Goal: Task Accomplishment & Management: Manage account settings

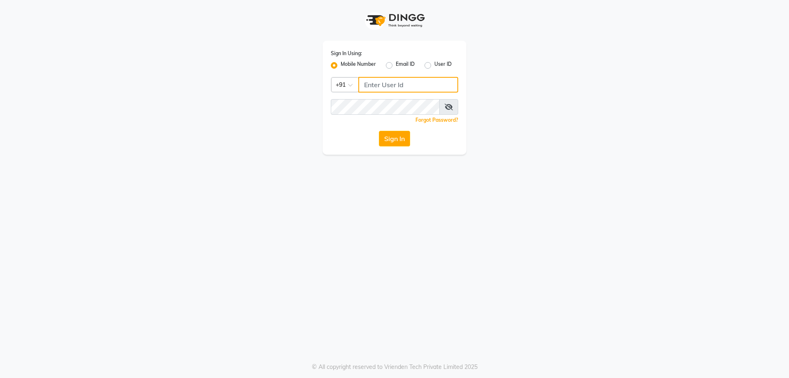
type input "8123841366"
click at [405, 136] on button "Sign In" at bounding box center [394, 139] width 31 height 16
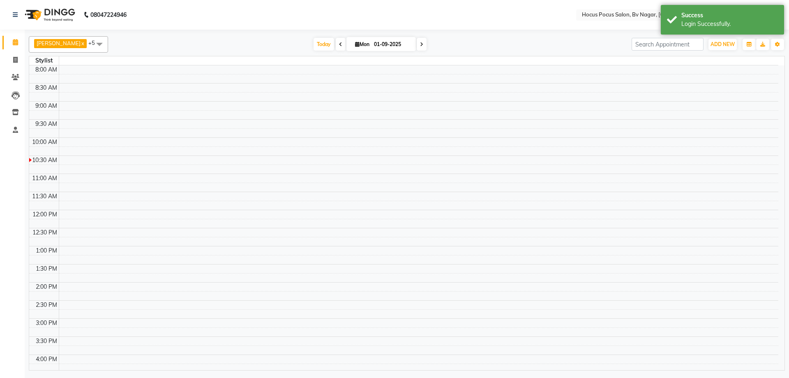
select select "en"
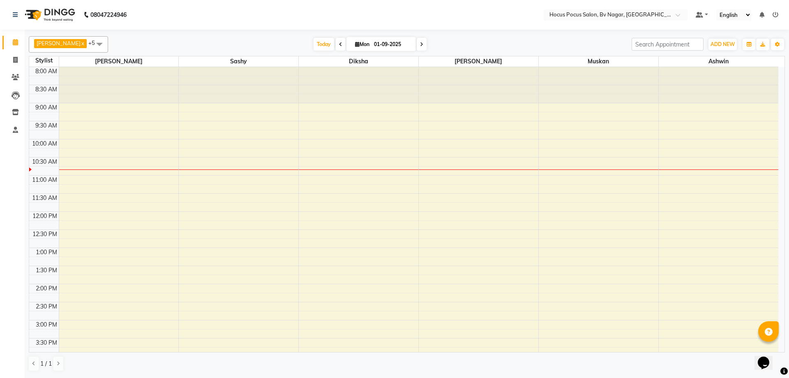
click at [339, 42] on icon at bounding box center [340, 44] width 3 height 5
type input "31-08-2025"
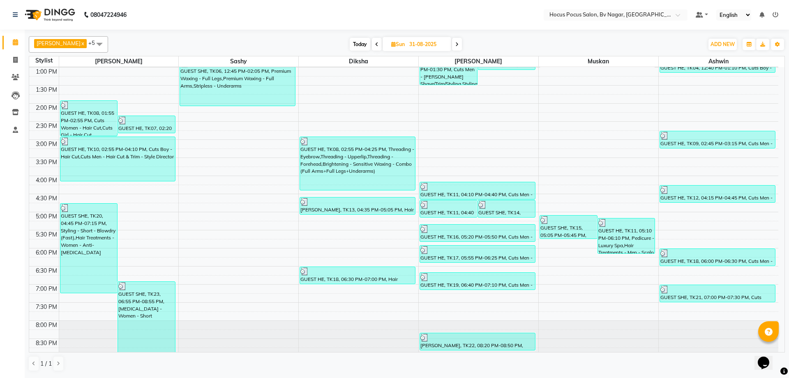
scroll to position [188, 0]
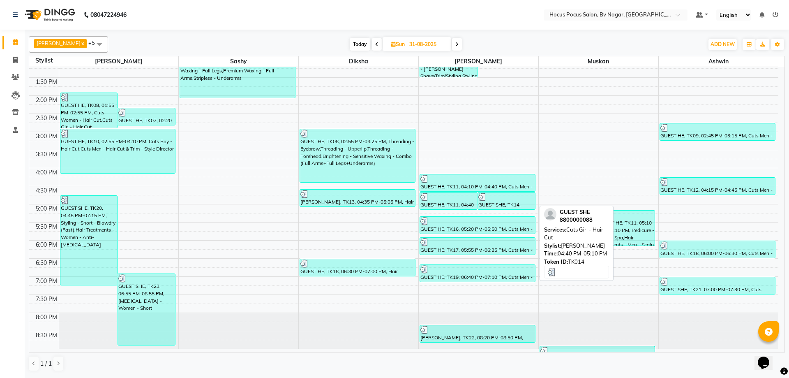
click at [503, 205] on div "GUEST SHE, TK14, 04:40 PM-05:10 PM, Cuts Girl - Hair Cut" at bounding box center [506, 200] width 57 height 17
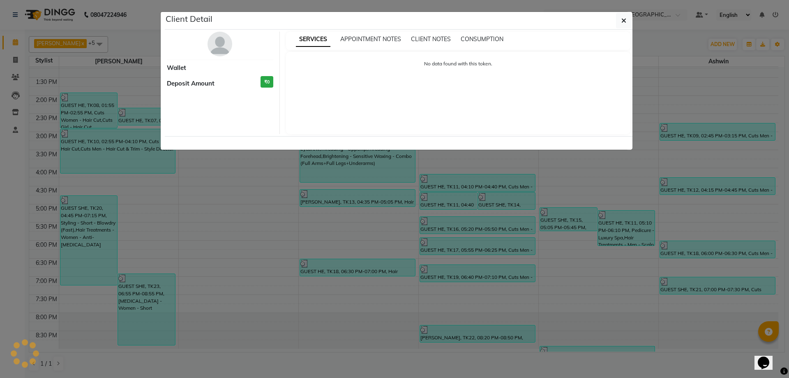
select select "3"
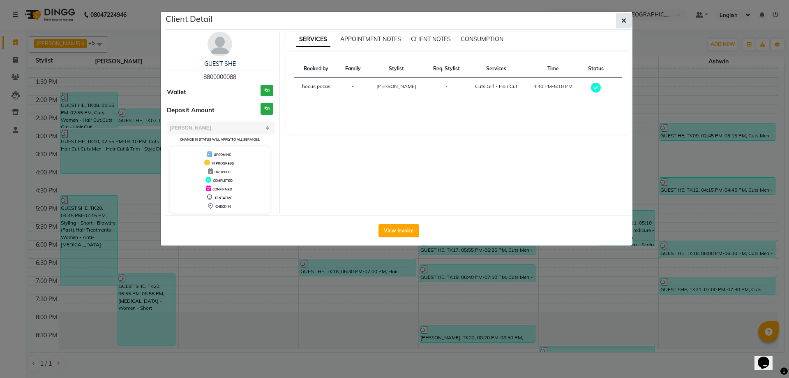
click at [624, 18] on icon "button" at bounding box center [624, 20] width 5 height 7
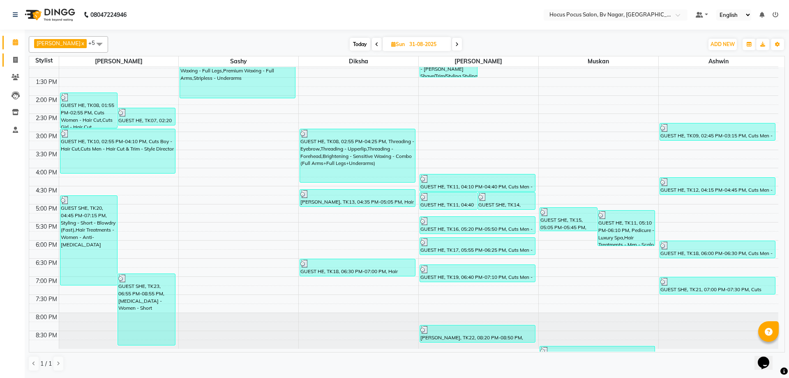
click at [15, 54] on link "Invoice" at bounding box center [12, 60] width 20 height 14
select select "service"
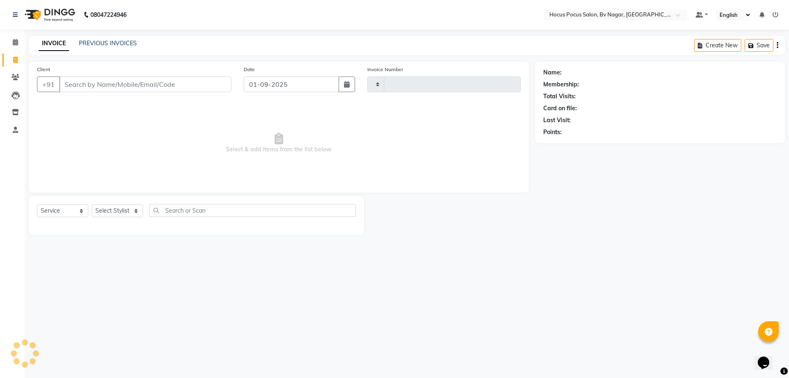
type input "1482"
select select "6056"
click at [93, 41] on link "PREVIOUS INVOICES" at bounding box center [108, 42] width 58 height 7
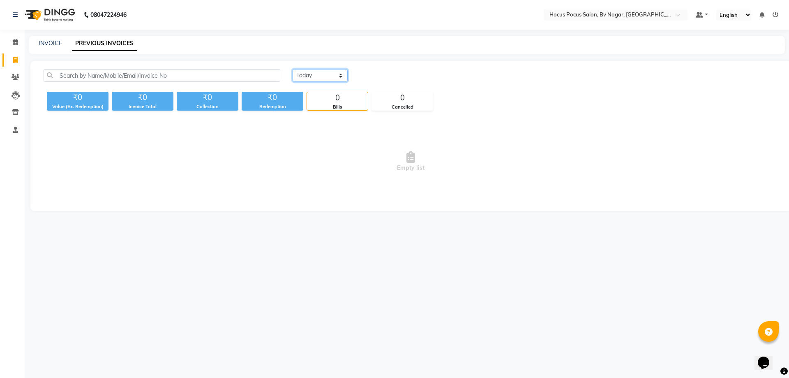
click at [342, 71] on select "Today Yesterday Custom Range" at bounding box center [320, 75] width 55 height 13
select select "range"
click at [293, 69] on select "Today Yesterday Custom Range" at bounding box center [320, 75] width 55 height 13
click at [377, 73] on input "01-09-2025" at bounding box center [388, 76] width 58 height 12
select select "9"
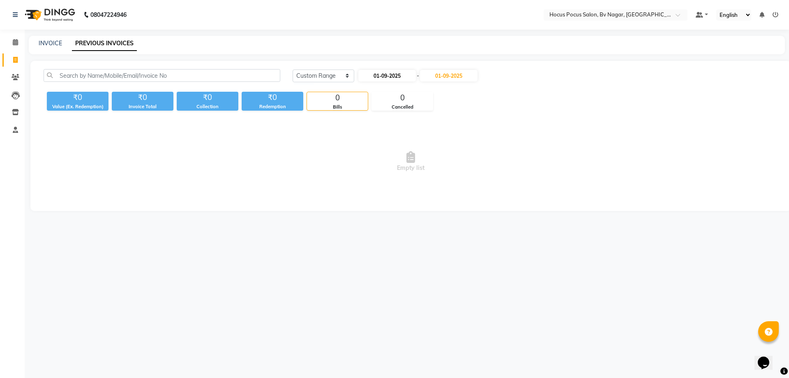
select select "2025"
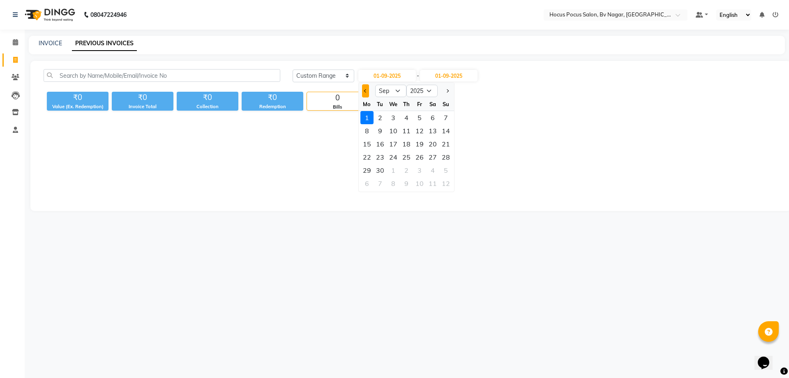
click at [367, 91] on span "Previous month" at bounding box center [365, 90] width 3 height 3
select select "8"
click at [418, 116] on div "1" at bounding box center [419, 117] width 13 height 13
type input "01-08-2025"
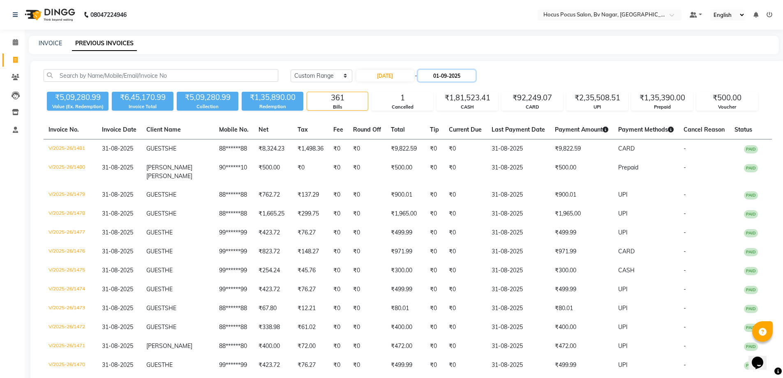
click at [449, 77] on input "01-09-2025" at bounding box center [447, 76] width 58 height 12
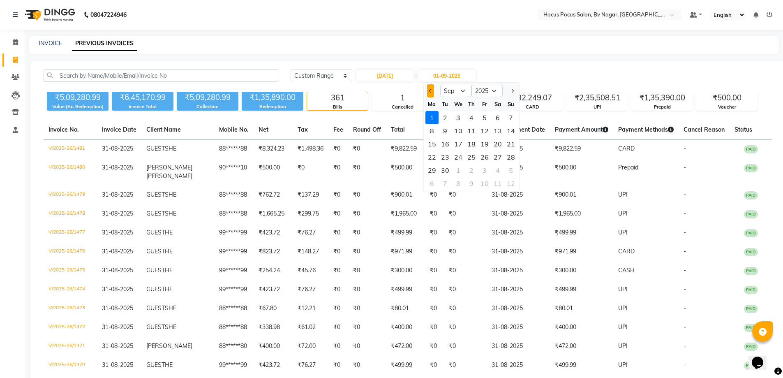
click at [431, 91] on span "Previous month" at bounding box center [430, 90] width 3 height 3
select select "8"
click at [512, 169] on div "31" at bounding box center [510, 170] width 13 height 13
type input "31-08-2025"
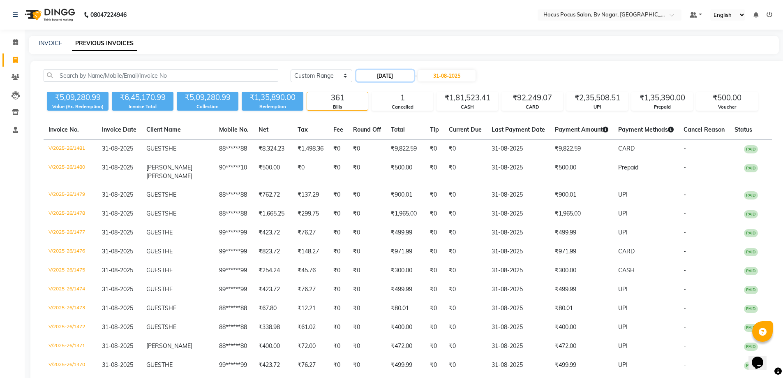
click at [394, 78] on input "01-08-2025" at bounding box center [385, 76] width 58 height 12
select select "8"
select select "2025"
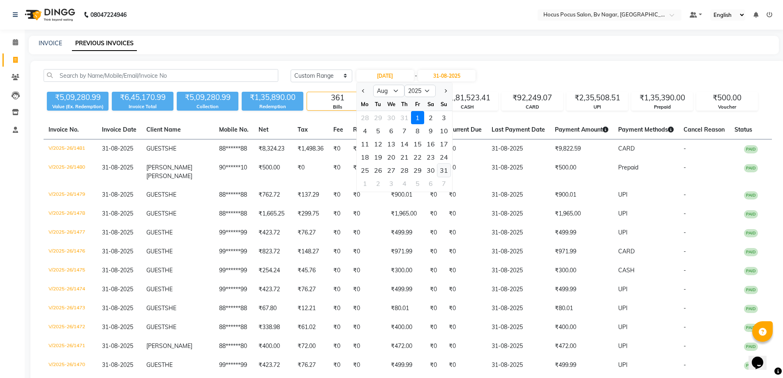
click at [447, 173] on div "31" at bounding box center [443, 170] width 13 height 13
type input "31-08-2025"
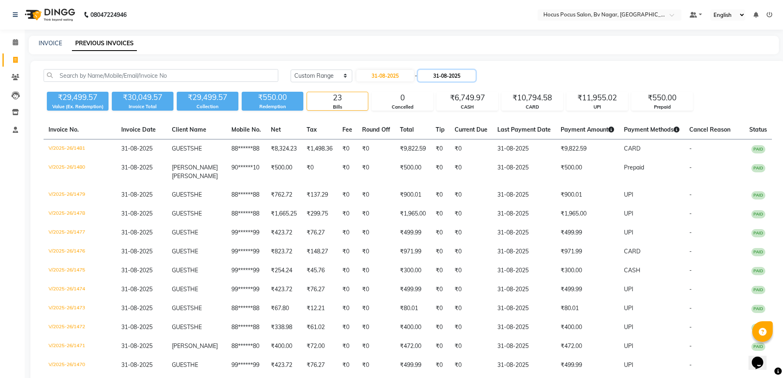
click at [453, 71] on input "31-08-2025" at bounding box center [447, 76] width 58 height 12
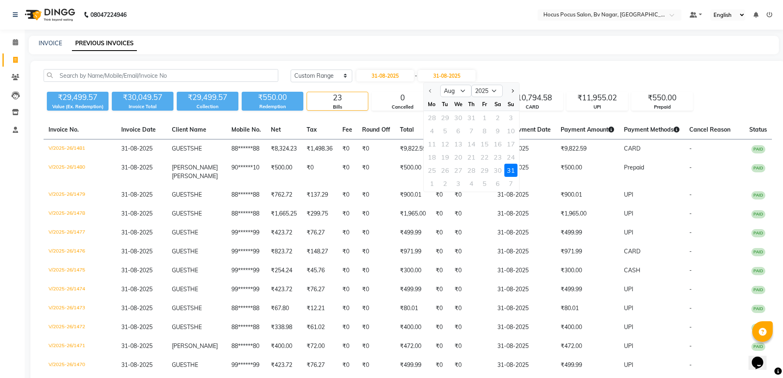
click at [509, 64] on div "Today Yesterday Custom Range 31-08-2025 - 31-08-2025 Aug Sep Oct Nov Dec 2025 2…" at bounding box center [407, 342] width 755 height 562
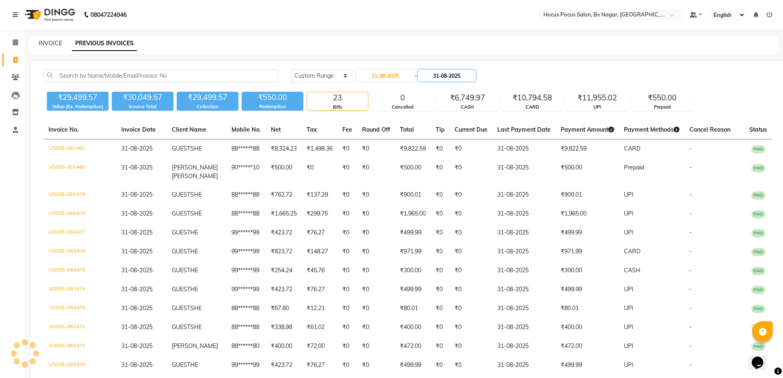
click at [463, 72] on input "31-08-2025" at bounding box center [447, 76] width 58 height 12
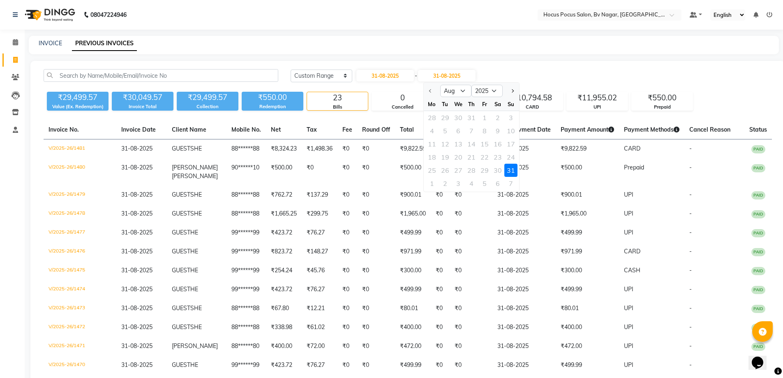
click at [509, 170] on div "31" at bounding box center [510, 170] width 13 height 13
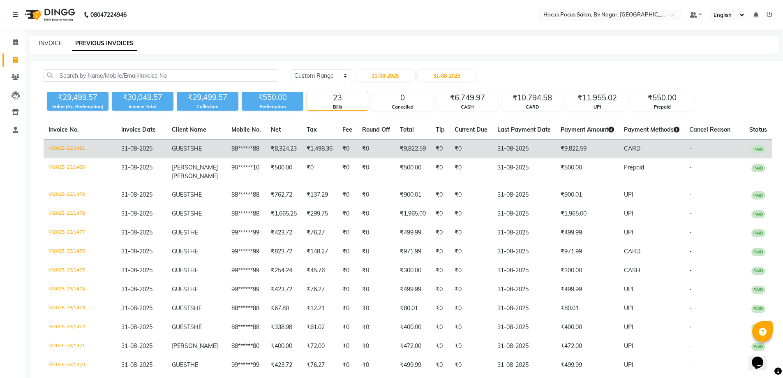
click at [567, 148] on td "₹9,822.59" at bounding box center [587, 148] width 63 height 19
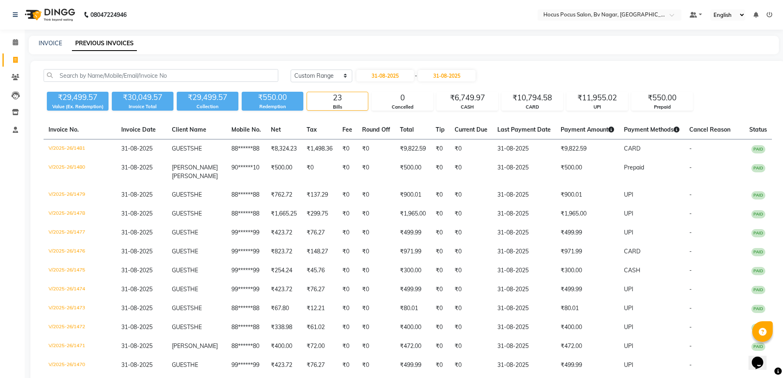
click at [392, 69] on div "31-08-2025 - 31-08-2025" at bounding box center [416, 75] width 121 height 13
click at [396, 77] on input "31-08-2025" at bounding box center [385, 76] width 58 height 12
select select "8"
select select "2025"
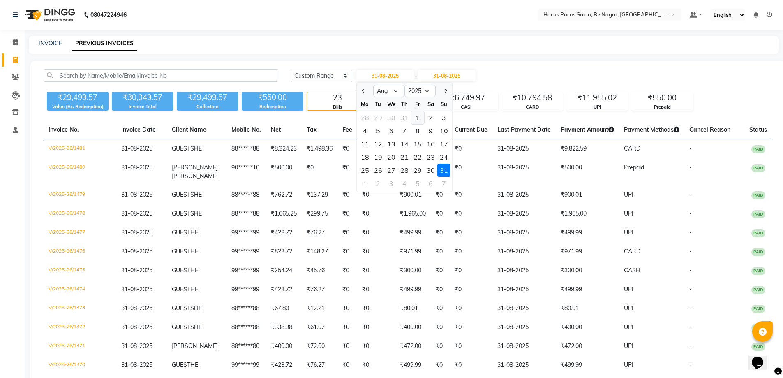
click at [413, 116] on div "1" at bounding box center [417, 117] width 13 height 13
type input "01-08-2025"
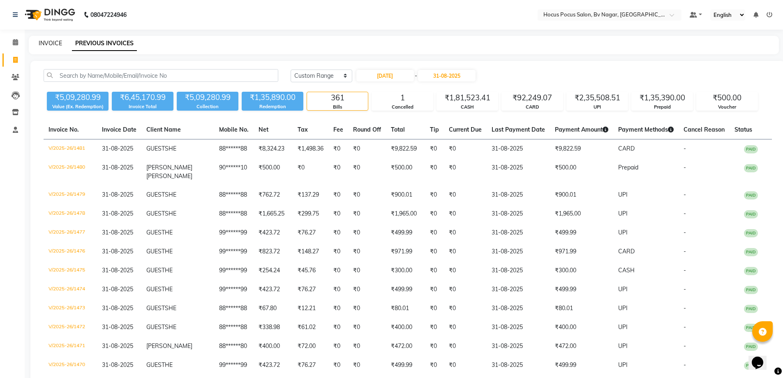
click at [48, 42] on link "INVOICE" at bounding box center [50, 42] width 23 height 7
select select "service"
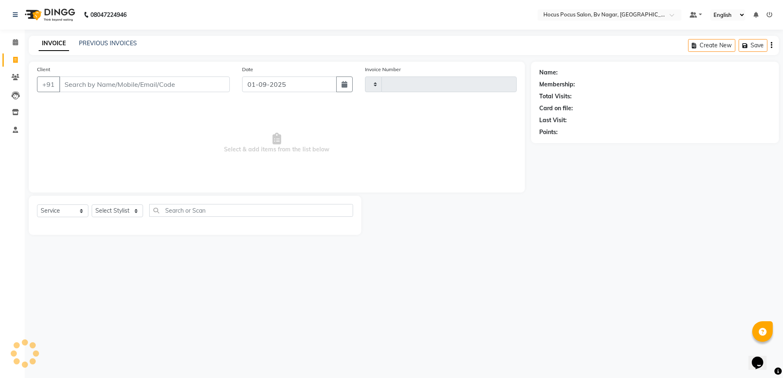
type input "1482"
select select "6056"
click at [133, 42] on link "PREVIOUS INVOICES" at bounding box center [108, 42] width 58 height 7
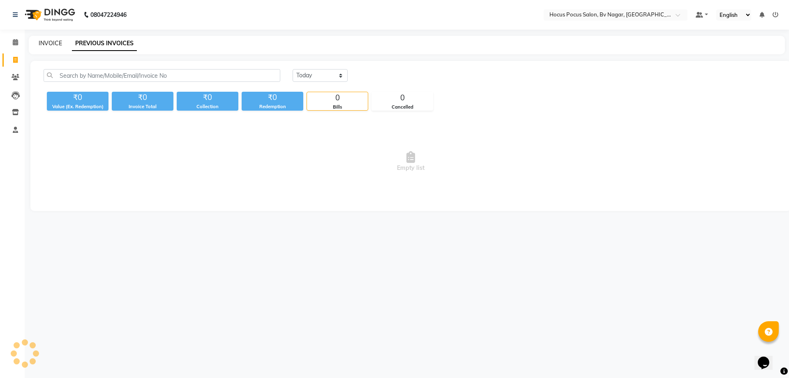
click at [49, 44] on link "INVOICE" at bounding box center [50, 42] width 23 height 7
select select "6056"
select select "service"
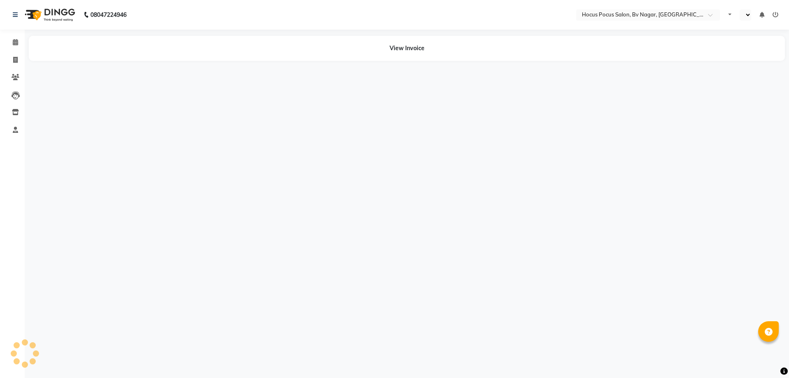
select select "en"
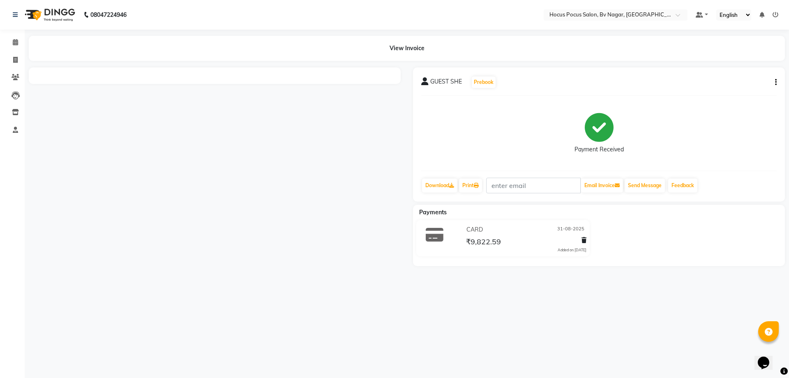
click at [775, 81] on button "button" at bounding box center [774, 82] width 5 height 9
click at [733, 77] on div "Edit Invoice" at bounding box center [744, 77] width 37 height 10
select select "service"
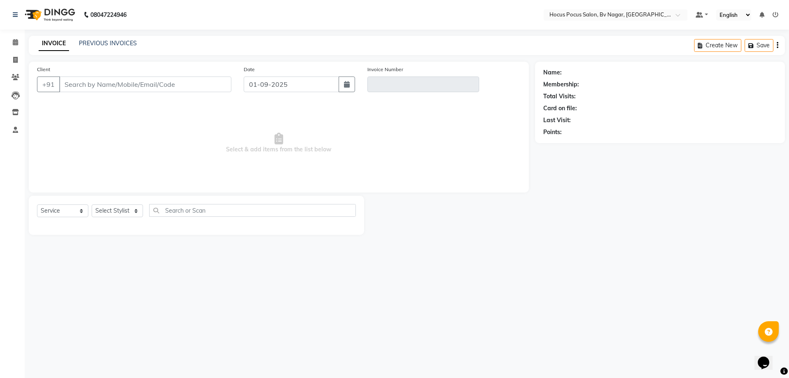
type input "88******88"
type input "V/2025-26/1481"
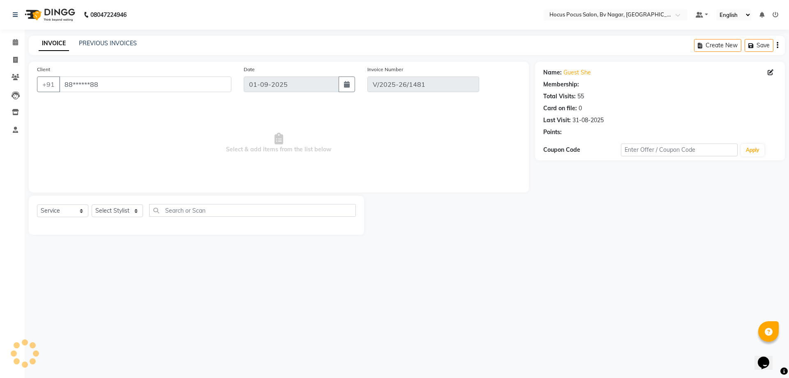
type input "31-08-2025"
select select "select"
